Goal: Information Seeking & Learning: Find contact information

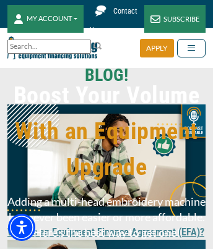
scroll to position [7744, 0]
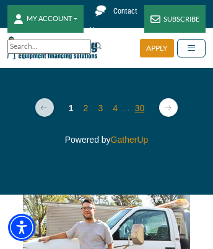
click at [140, 113] on link "30" at bounding box center [140, 108] width 10 height 10
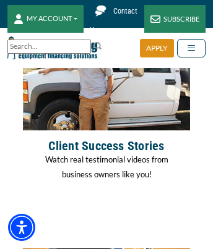
scroll to position [9255, 0]
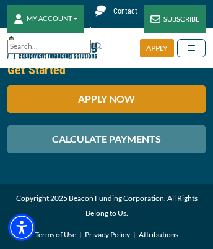
click at [108, 242] on link "Privacy Policy" at bounding box center [107, 234] width 45 height 15
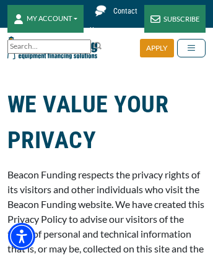
scroll to position [10858, 0]
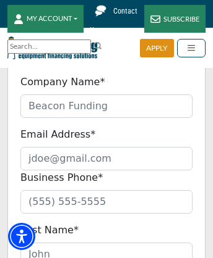
click at [103, 45] on img at bounding box center [98, 46] width 10 height 10
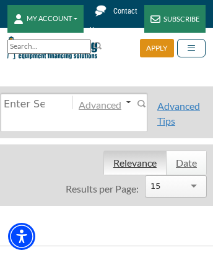
click at [174, 19] on div "SUBSCRIBE" at bounding box center [174, 19] width 61 height 28
